Goal: Information Seeking & Learning: Find specific fact

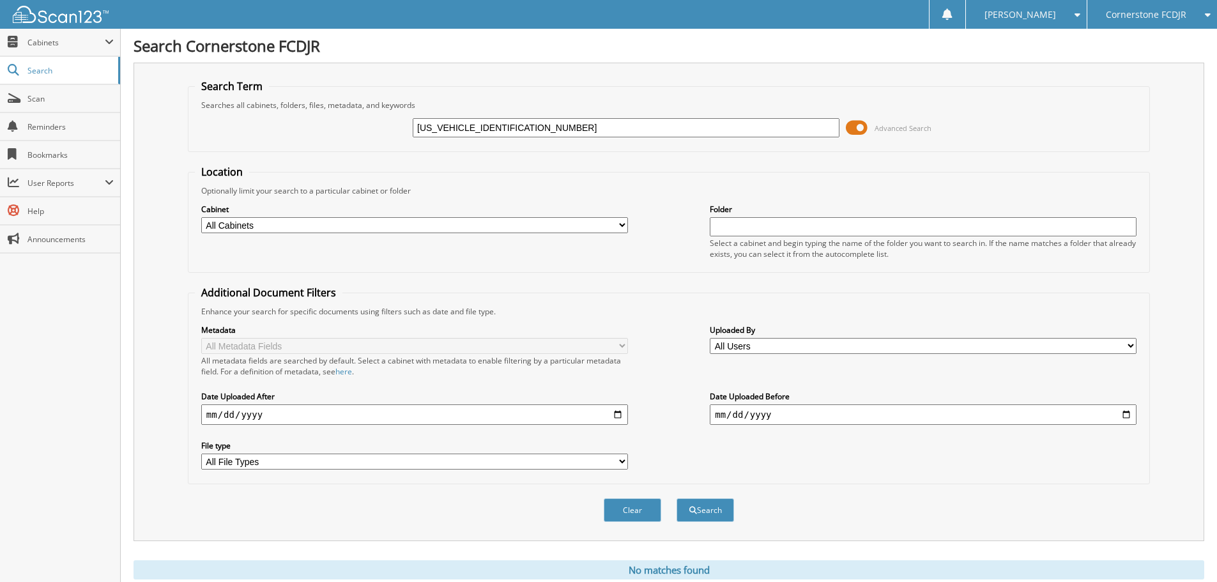
drag, startPoint x: 527, startPoint y: 130, endPoint x: 330, endPoint y: 120, distance: 197.1
click at [323, 106] on fieldset "Search Term Searches all cabinets, folders, files, metadata, and keywords [US_V…" at bounding box center [669, 115] width 962 height 73
click at [453, 133] on input "text" at bounding box center [626, 127] width 427 height 19
click at [447, 129] on input "text" at bounding box center [626, 127] width 427 height 19
paste input "[US_VEHICLE_IDENTIFICATION_NUMBER]"
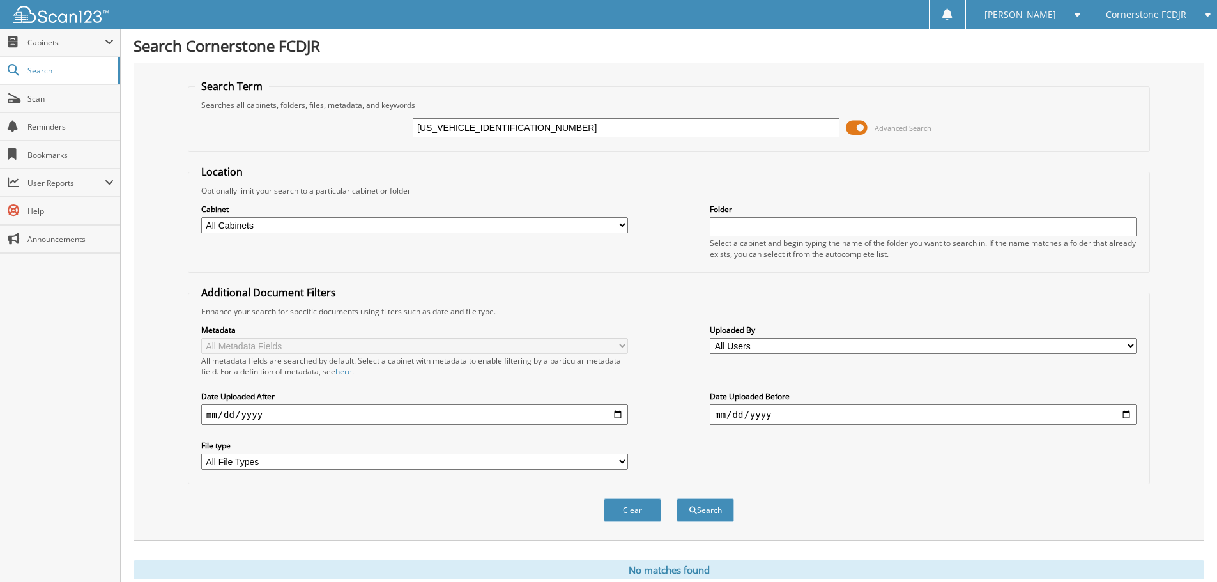
type input "[US_VEHICLE_IDENTIFICATION_NUMBER]"
click at [677, 498] on button "Search" at bounding box center [706, 510] width 58 height 24
click at [40, 96] on span "Scan" at bounding box center [70, 98] width 86 height 11
